Goal: Book appointment/travel/reservation

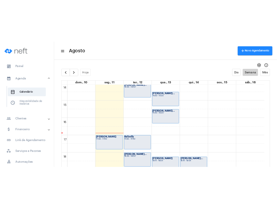
scroll to position [414, 0]
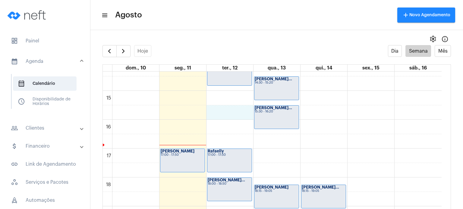
click at [222, 107] on div "00 01 02 03 04 05 06 07 08 09 10 11 12 13 14 15 16 17 18 19 20 21 22 23 Izzi Vi…" at bounding box center [272, 4] width 339 height 694
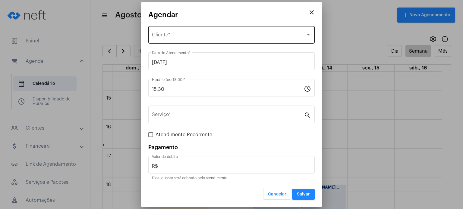
click at [176, 31] on div "Selecione o Cliente Cliente *" at bounding box center [231, 34] width 159 height 19
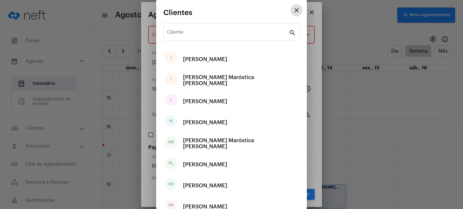
click at [176, 31] on input "Cliente" at bounding box center [228, 33] width 122 height 5
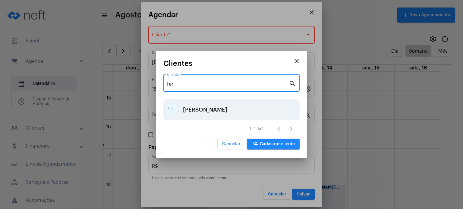
type input "fer"
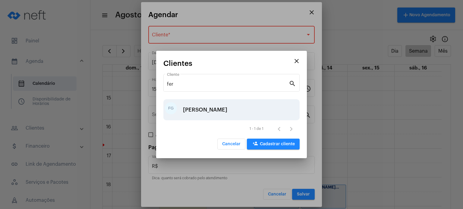
click at [210, 112] on div "[PERSON_NAME]" at bounding box center [205, 110] width 44 height 18
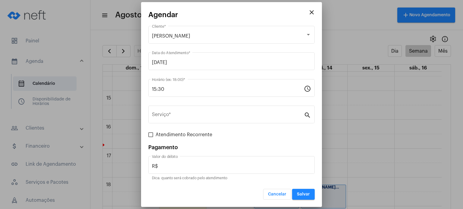
click at [210, 112] on div "Serviço *" at bounding box center [228, 114] width 152 height 19
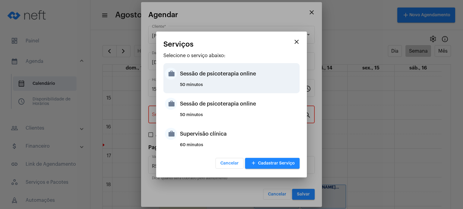
click at [212, 81] on div "Sessão de psicoterapia online" at bounding box center [239, 74] width 118 height 18
type input "Sessão de psicoterapia online"
type input "R$ 230"
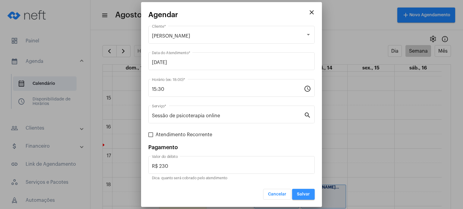
click at [305, 191] on button "Salvar" at bounding box center [303, 194] width 23 height 11
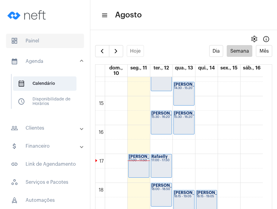
click at [34, 39] on span "dashboard Painel" at bounding box center [45, 41] width 78 height 14
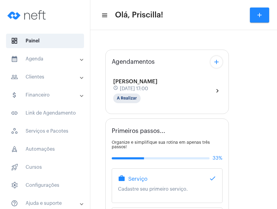
type input "[URL][DOMAIN_NAME]"
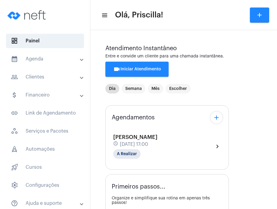
click at [158, 94] on div "Dia Semana Mês Escolher" at bounding box center [148, 89] width 88 height 12
click at [158, 149] on div "Izzi Vitório schedule [DATE] 17:00 A Realizar" at bounding box center [135, 146] width 44 height 25
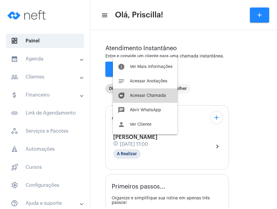
click at [157, 93] on button "duo [PERSON_NAME]" at bounding box center [145, 96] width 64 height 14
